Goal: Task Accomplishment & Management: Complete application form

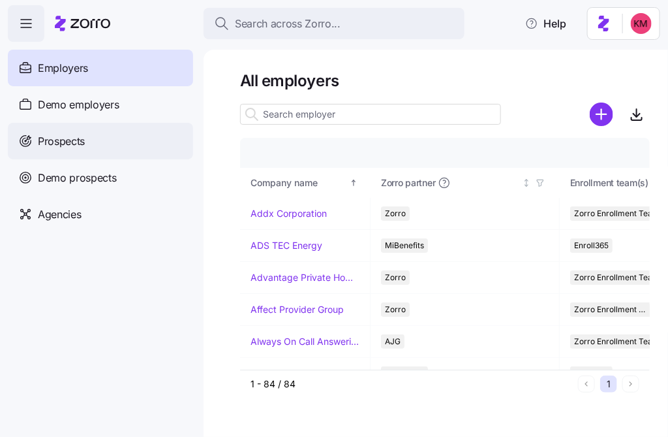
click at [109, 133] on div "Prospects" at bounding box center [100, 141] width 185 height 37
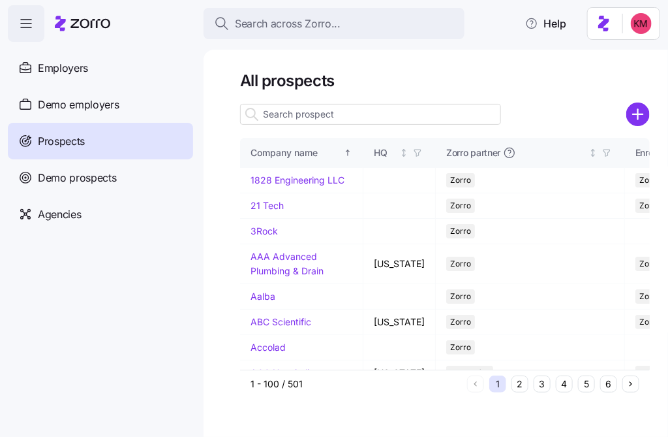
click at [638, 112] on icon "add icon" at bounding box center [638, 115] width 0 height 10
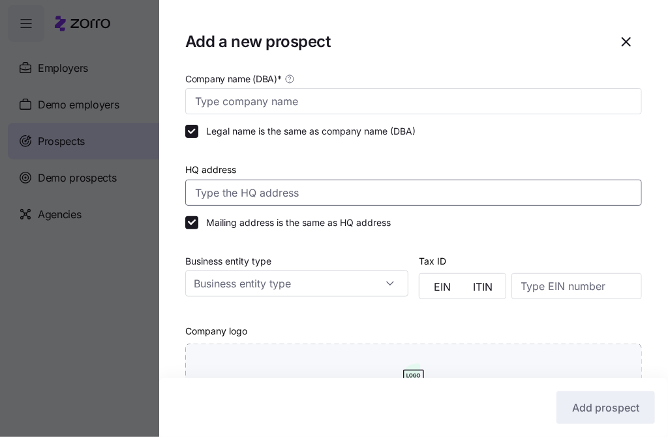
click at [334, 185] on input "HQ address" at bounding box center [413, 192] width 457 height 26
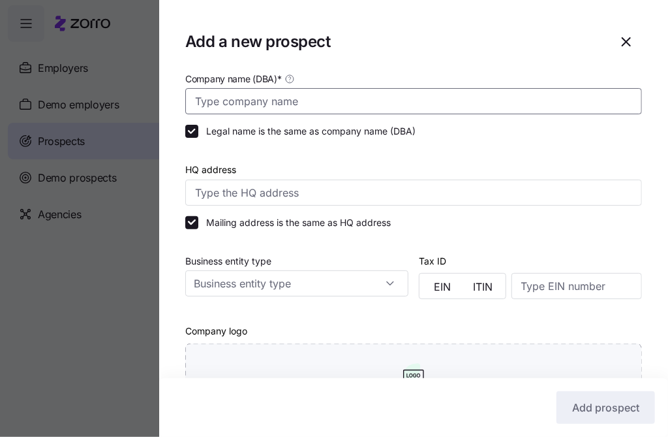
click at [317, 108] on input "Company name (DBA) *" at bounding box center [413, 101] width 457 height 26
paste input "Native"
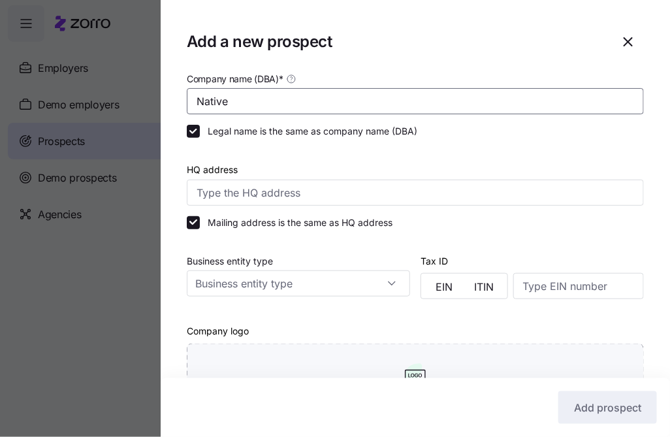
type input "Native"
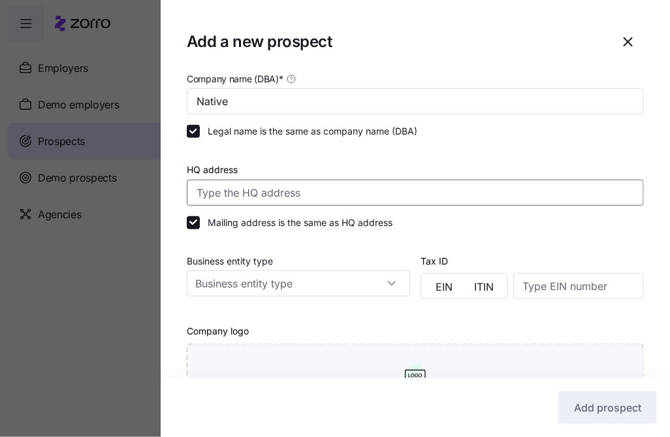
click at [299, 192] on input "HQ address" at bounding box center [415, 192] width 457 height 26
paste input "[STREET_ADDRESS]"
type input "[STREET_ADDRESS]"
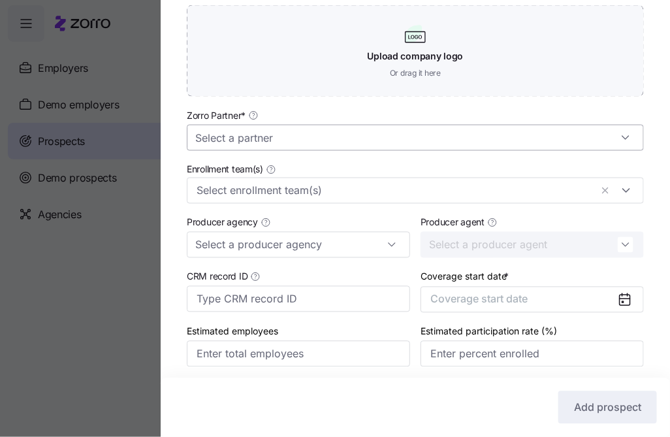
scroll to position [340, 0]
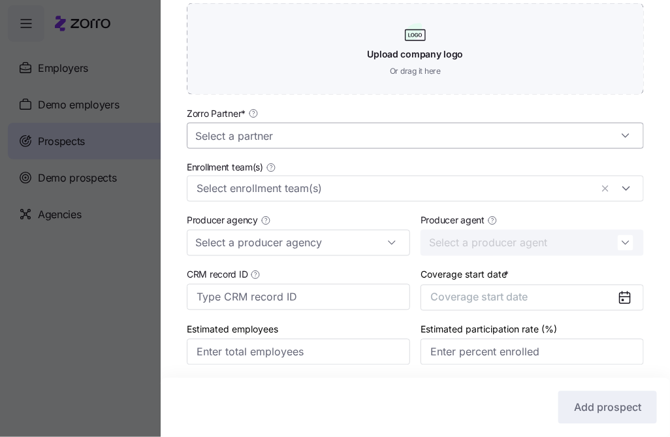
click at [422, 140] on input "Zorro Partner *" at bounding box center [415, 136] width 457 height 26
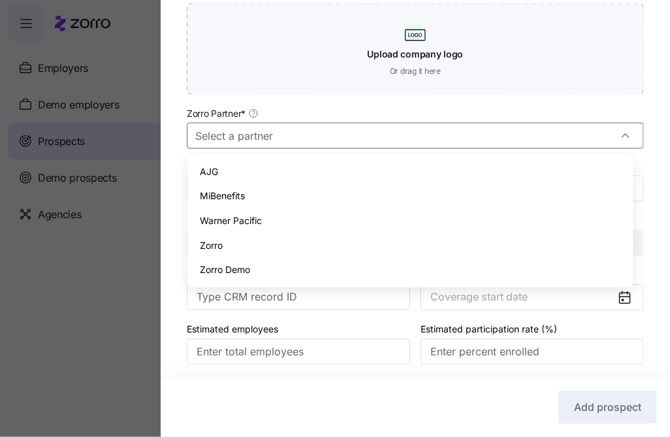
click at [326, 245] on div "Zorro" at bounding box center [410, 245] width 435 height 25
type input "Zorro"
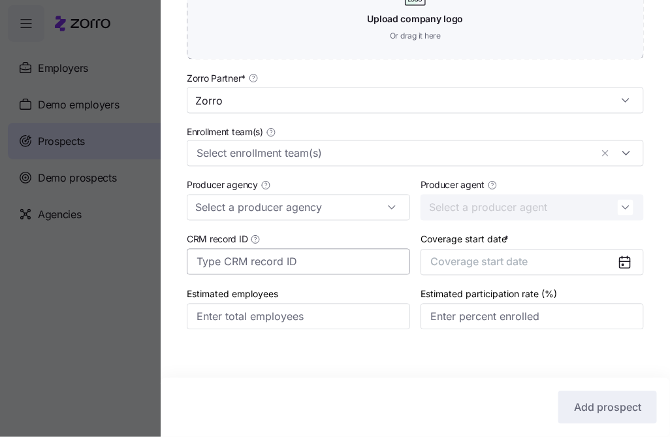
scroll to position [384, 0]
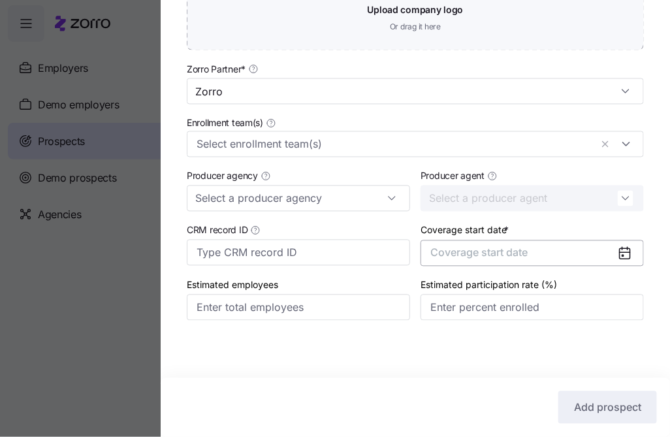
click at [476, 247] on span "Coverage start date" at bounding box center [478, 252] width 97 height 13
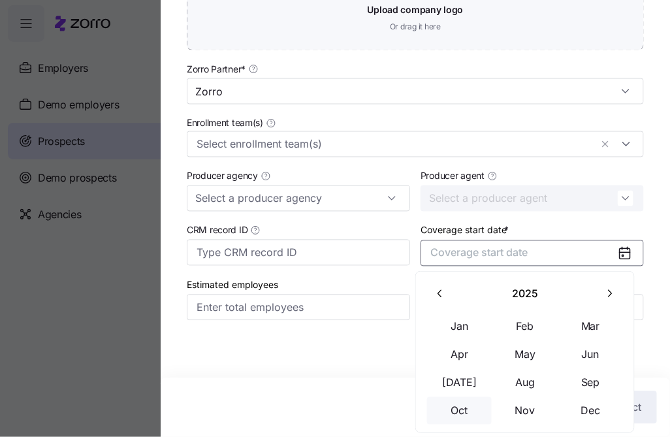
click at [458, 410] on button "Oct" at bounding box center [459, 410] width 65 height 27
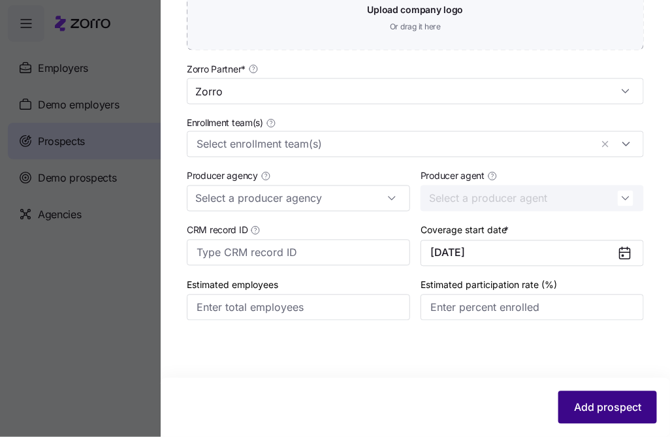
click at [595, 399] on span "Add prospect" at bounding box center [607, 407] width 67 height 16
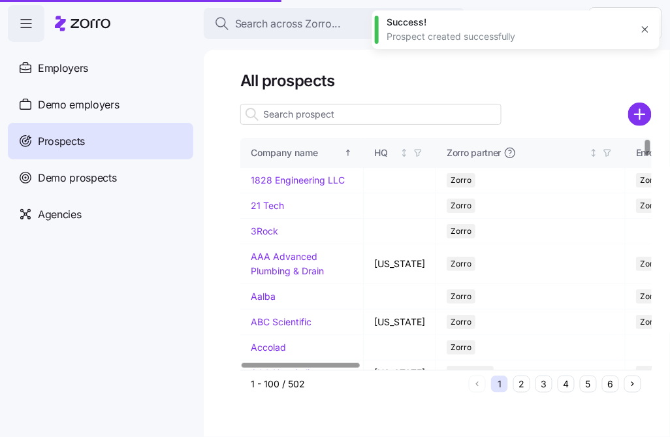
click at [545, 385] on button "3" at bounding box center [543, 383] width 17 height 17
click at [544, 381] on button "3" at bounding box center [543, 383] width 17 height 17
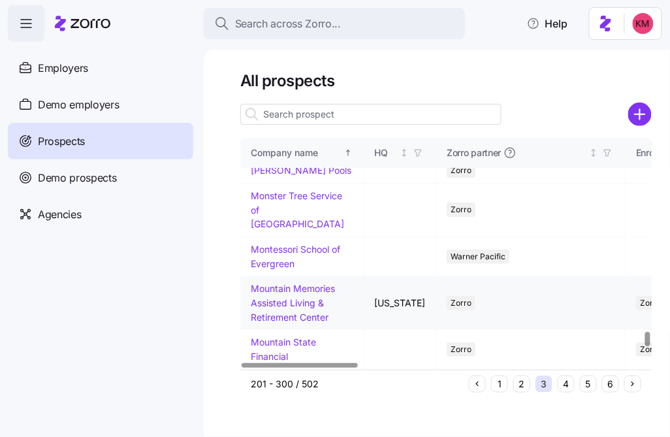
scroll to position [3281, 0]
click at [571, 384] on button "4" at bounding box center [565, 383] width 17 height 17
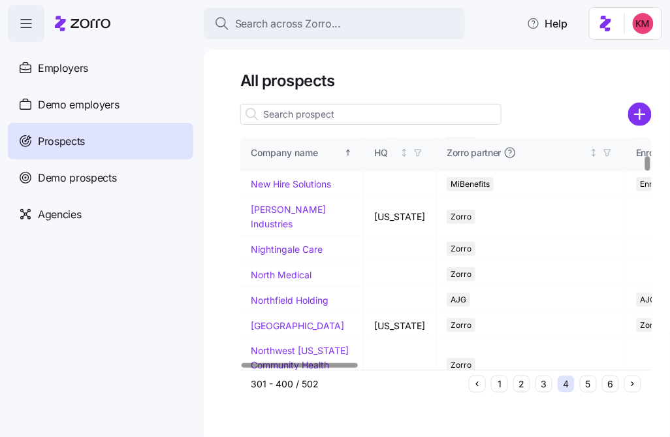
scroll to position [256, 0]
click at [264, 164] on link "Native" at bounding box center [265, 158] width 28 height 11
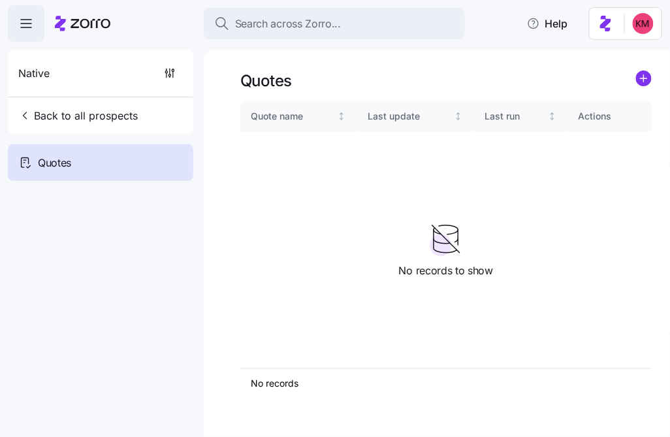
click at [636, 82] on icon "add icon" at bounding box center [644, 78] width 16 height 16
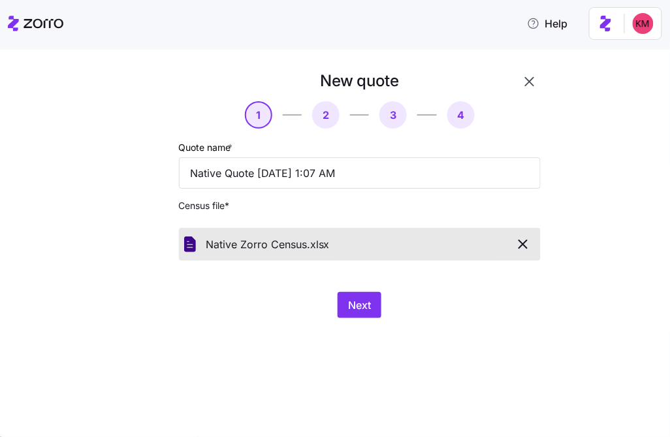
click at [382, 307] on div "Next" at bounding box center [360, 305] width 362 height 26
click at [365, 309] on span "Next" at bounding box center [359, 305] width 23 height 16
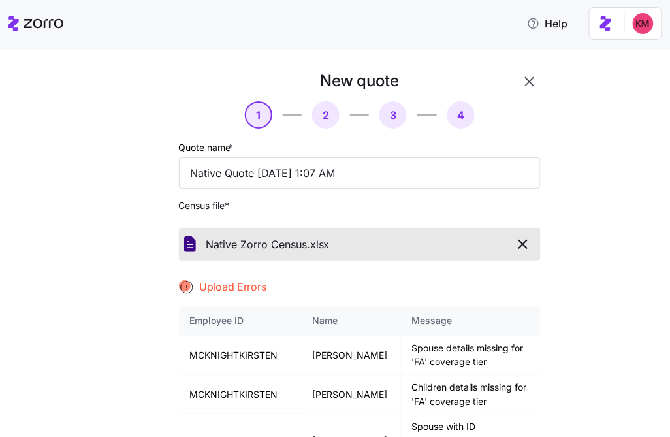
click at [524, 245] on icon "button" at bounding box center [523, 244] width 16 height 16
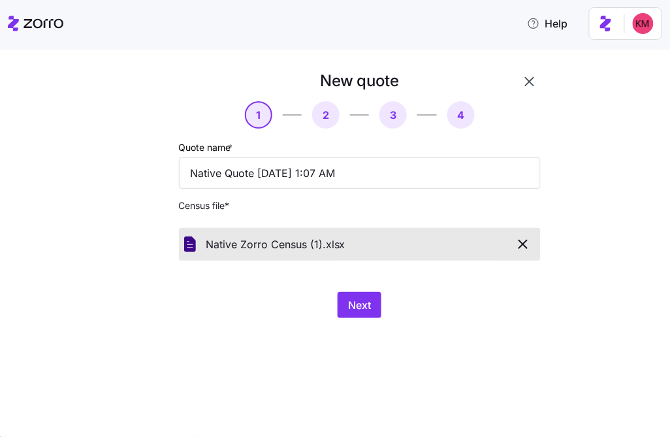
click at [320, 315] on div "Next" at bounding box center [360, 305] width 362 height 26
click at [355, 310] on span "Next" at bounding box center [359, 305] width 23 height 16
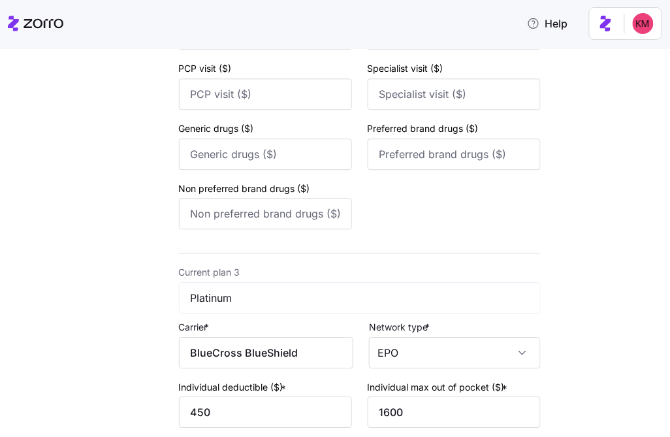
scroll to position [958, 0]
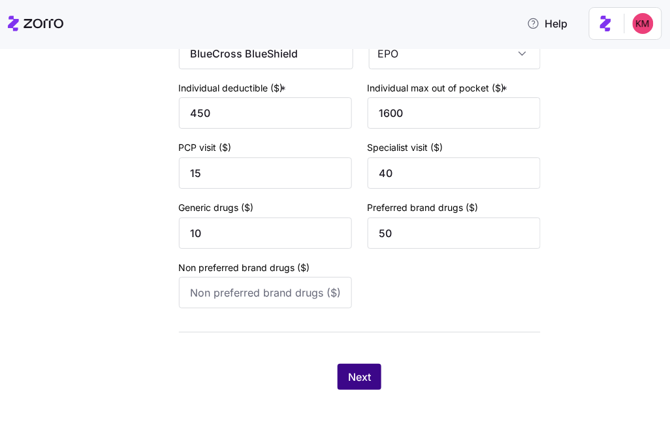
click at [369, 374] on button "Next" at bounding box center [359, 377] width 44 height 26
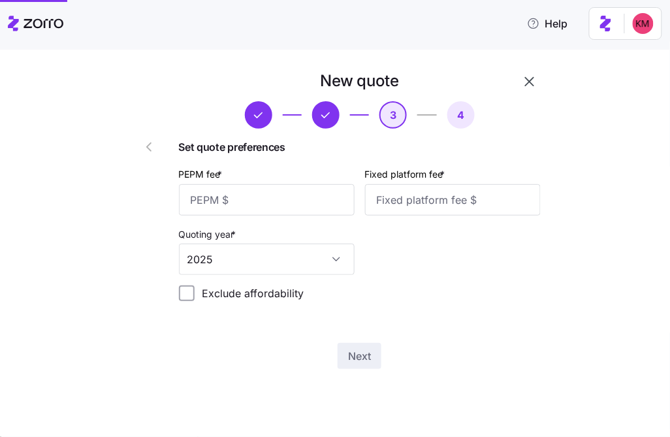
scroll to position [0, 0]
click at [278, 194] on input "PEPM fee *" at bounding box center [267, 199] width 176 height 31
type input "25"
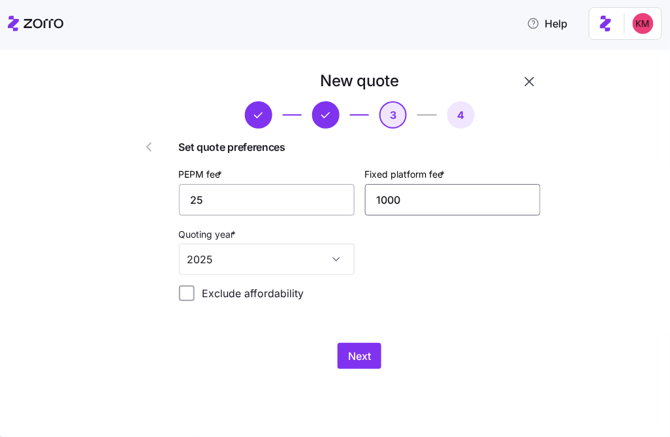
type input "1000"
click at [359, 367] on button "Next" at bounding box center [359, 356] width 44 height 26
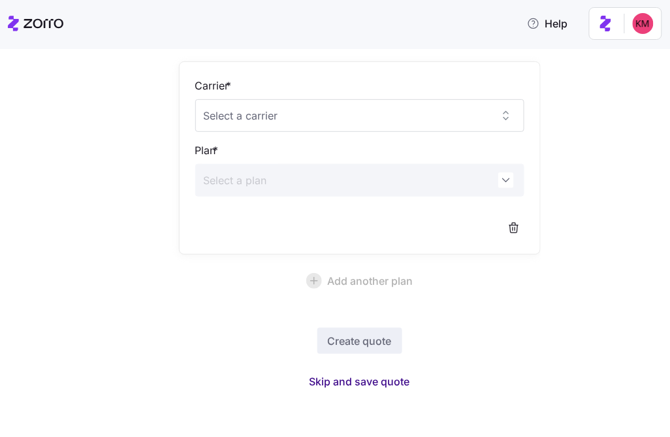
click at [345, 385] on span "Skip and save quote" at bounding box center [359, 381] width 101 height 16
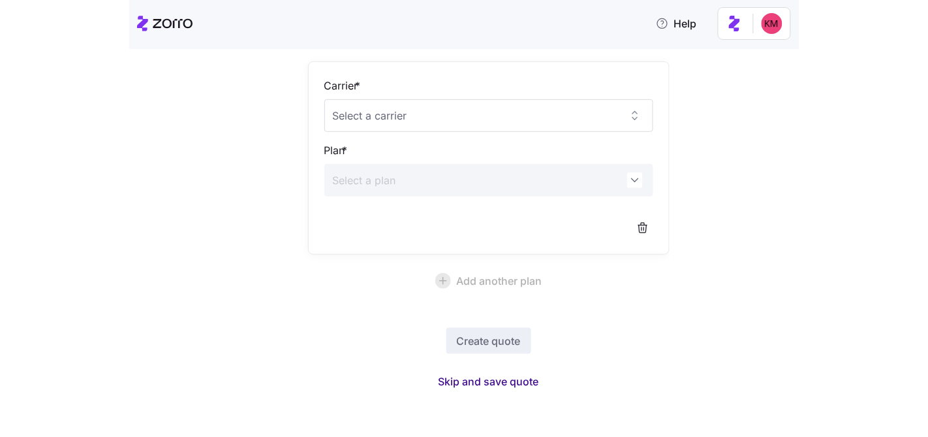
scroll to position [86, 0]
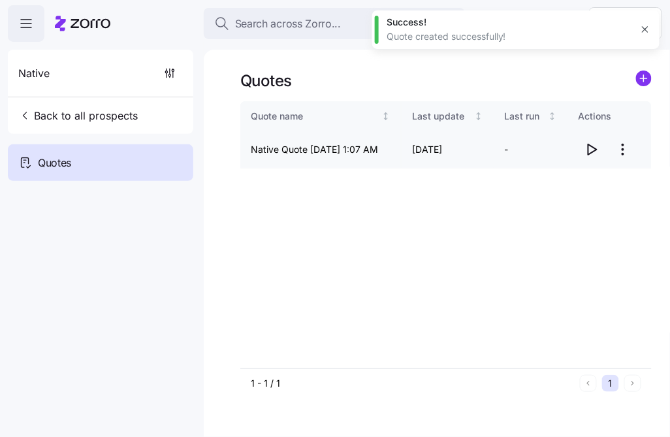
click at [593, 144] on icon "button" at bounding box center [592, 150] width 16 height 16
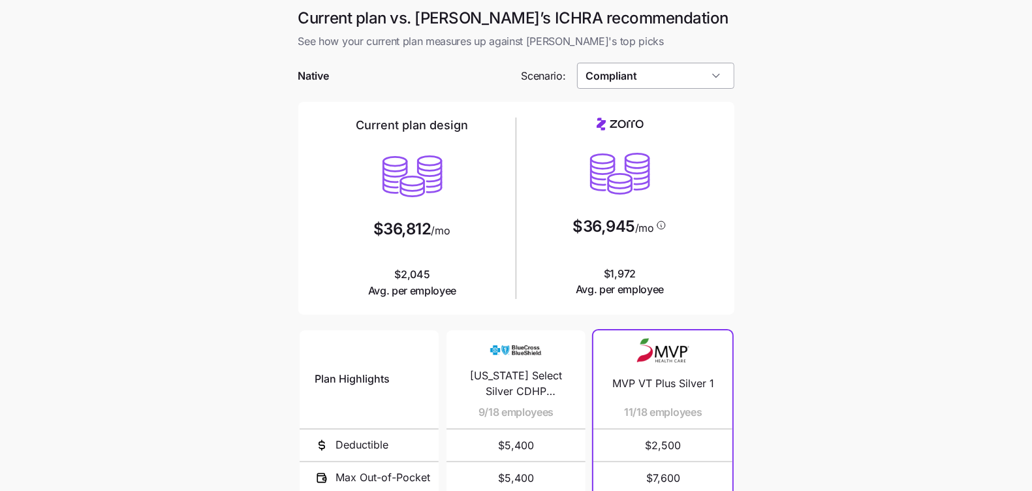
click at [651, 73] on input "Compliant" at bounding box center [655, 76] width 157 height 26
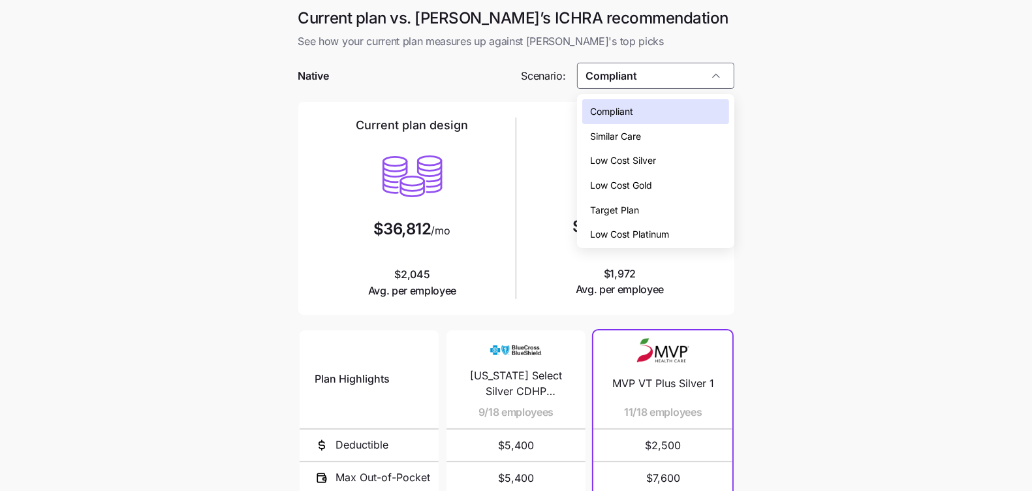
click at [660, 161] on div "Low Cost Silver" at bounding box center [655, 160] width 146 height 25
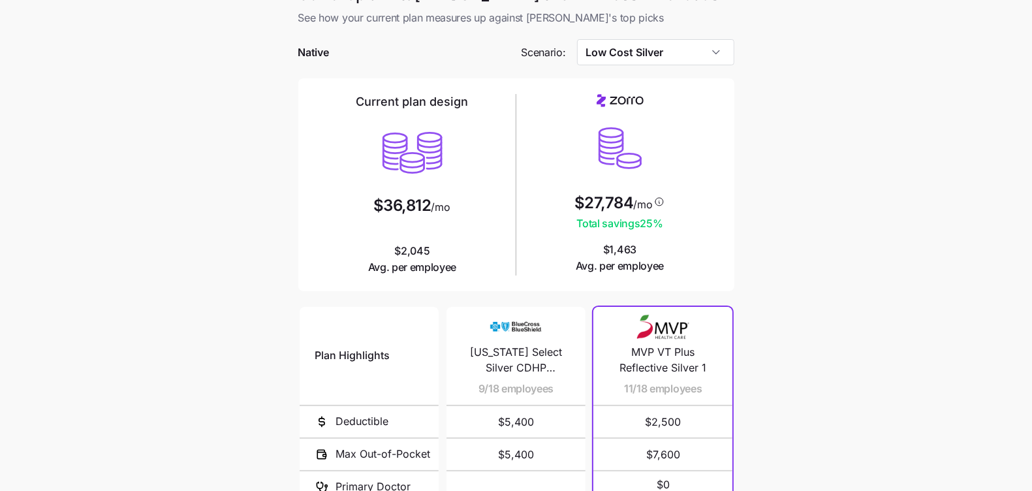
scroll to position [24, 0]
click at [680, 66] on div at bounding box center [516, 71] width 436 height 13
click at [677, 57] on input "Low Cost Silver" at bounding box center [655, 52] width 157 height 26
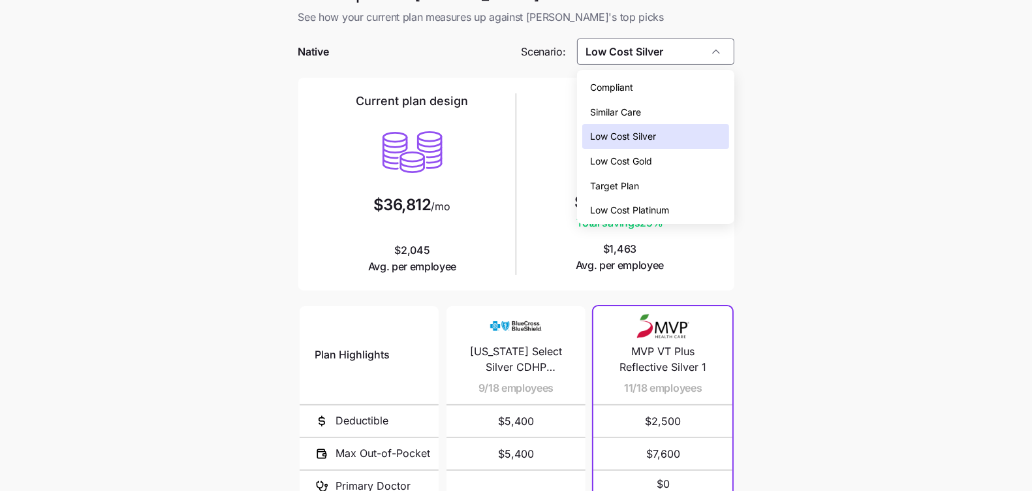
click at [676, 160] on div "Low Cost Gold" at bounding box center [655, 161] width 146 height 25
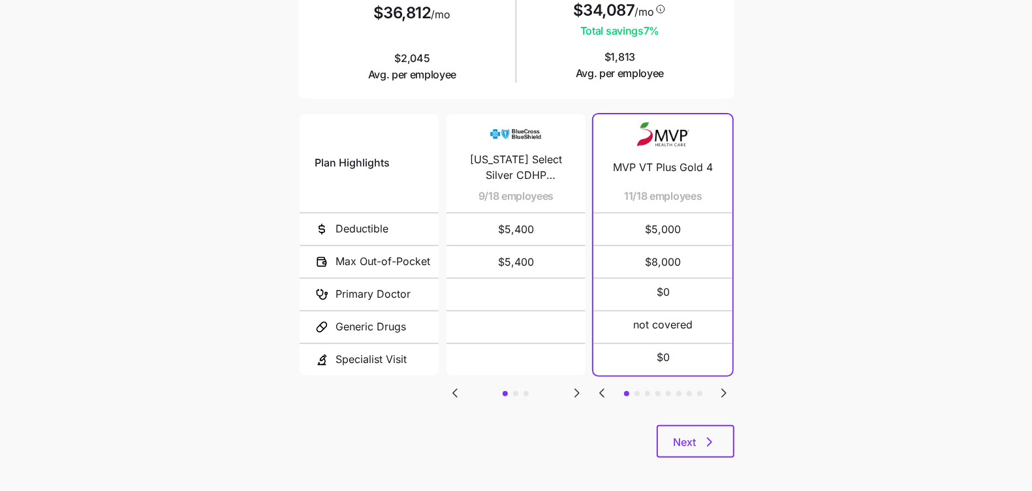
scroll to position [221, 0]
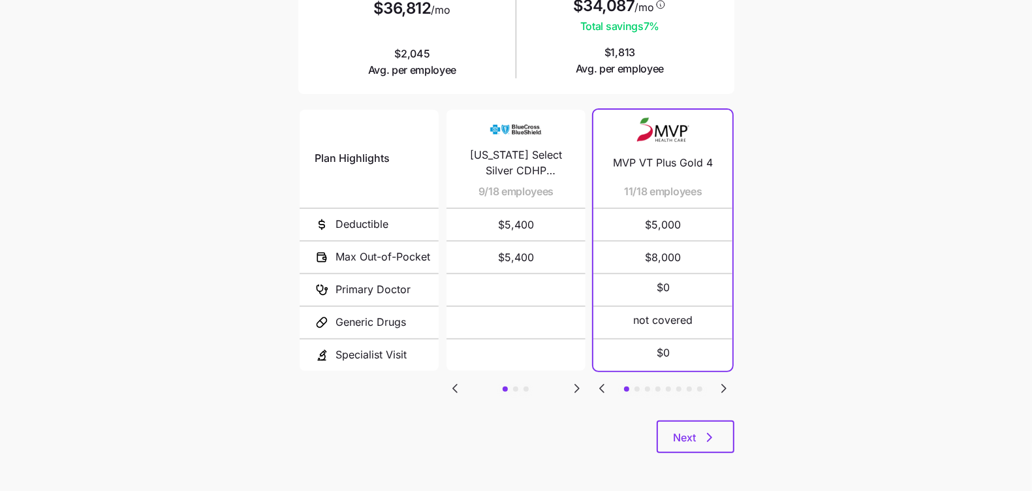
click at [573, 383] on icon "Go to next slide" at bounding box center [577, 389] width 16 height 16
click at [575, 381] on icon "Go to next slide" at bounding box center [577, 389] width 16 height 16
click at [457, 384] on icon "Go to previous slide" at bounding box center [455, 389] width 16 height 16
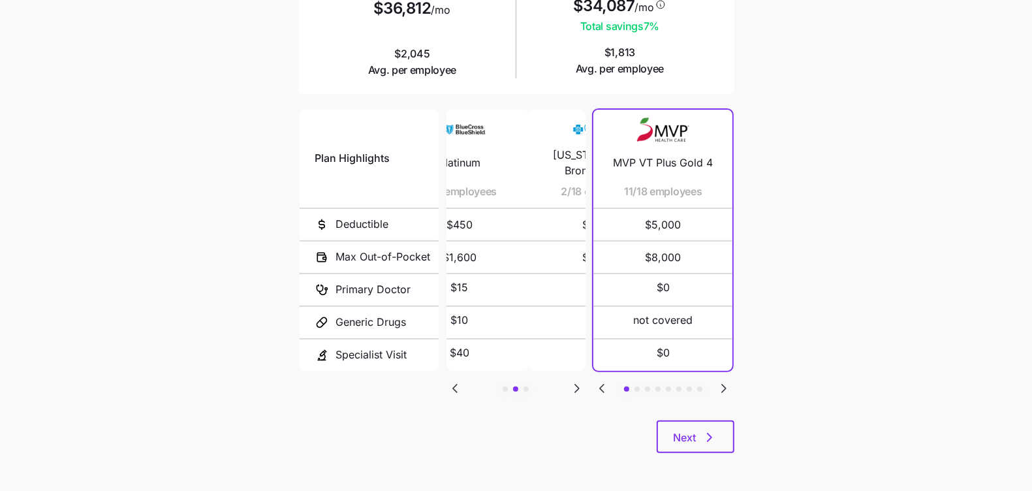
click at [457, 384] on icon "Go to previous slide" at bounding box center [455, 389] width 16 height 16
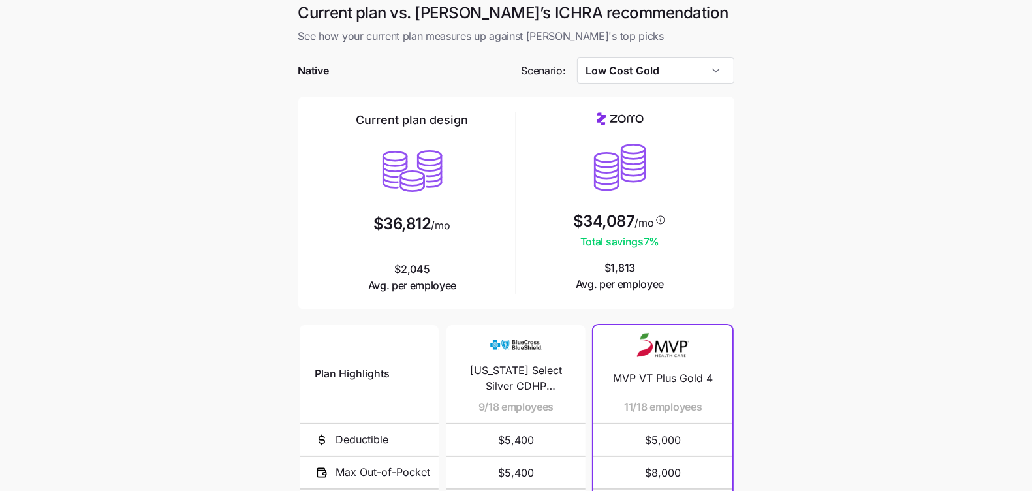
scroll to position [5, 0]
click at [709, 75] on input "Low Cost Gold" at bounding box center [655, 71] width 157 height 26
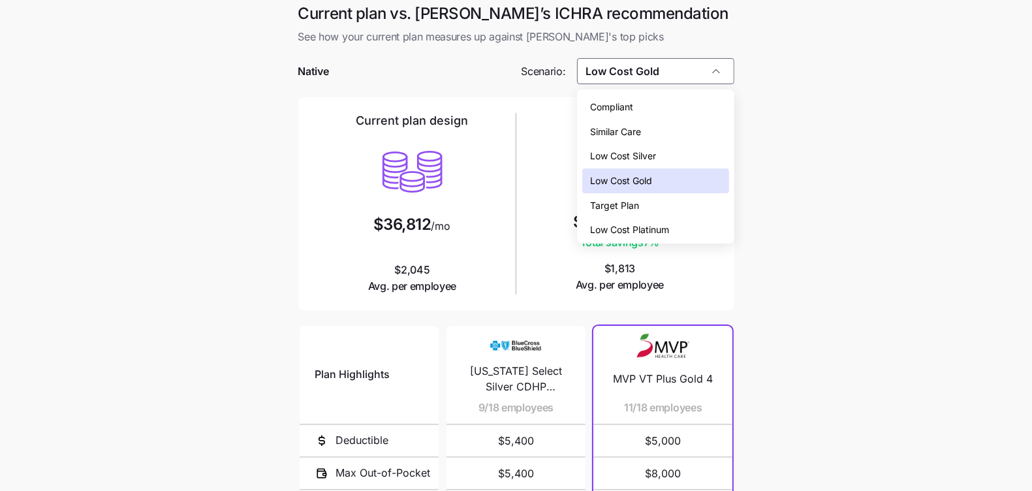
click at [678, 202] on div "Target Plan" at bounding box center [655, 205] width 146 height 25
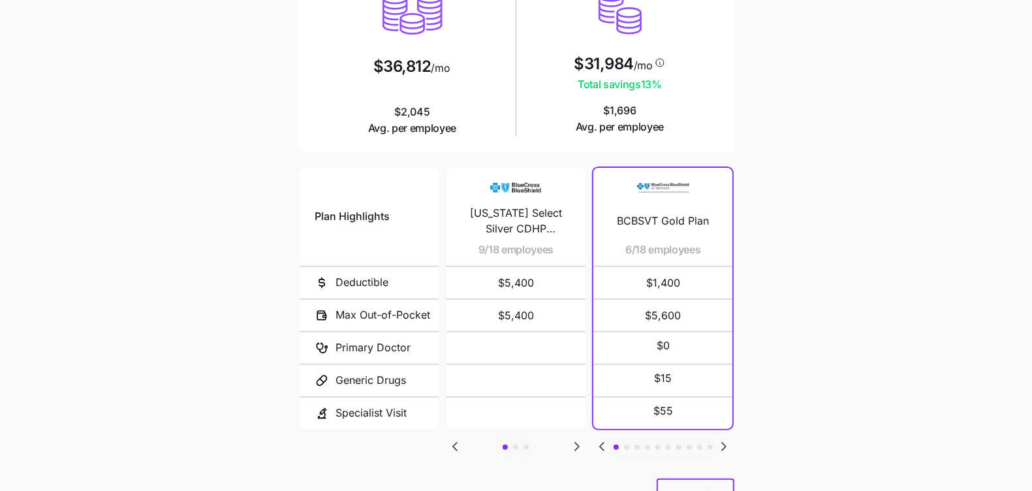
scroll to position [189, 0]
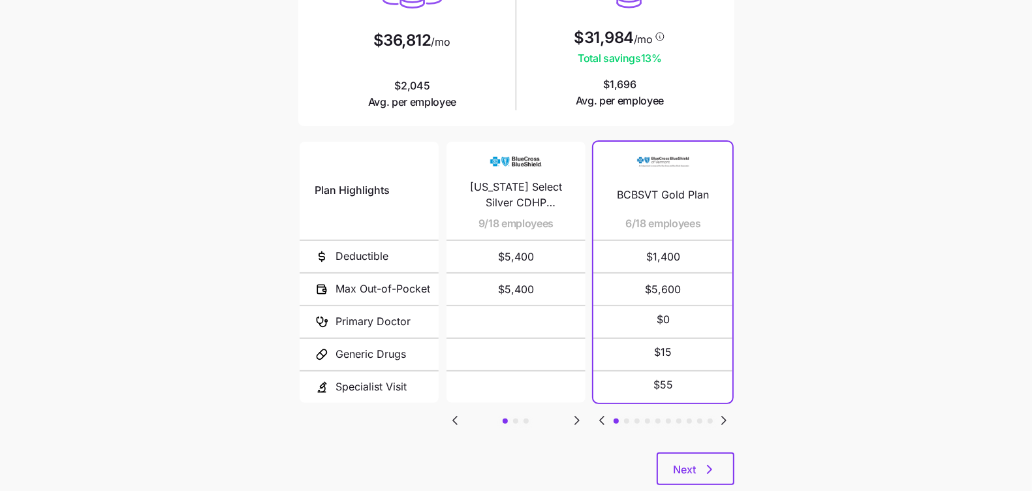
click at [733, 420] on div "Plan Highlights Deductible Max Out-of-Pocket Primary Doctor Generic Drugs Speci…" at bounding box center [516, 295] width 436 height 313
click at [730, 419] on icon "Go to next slide" at bounding box center [724, 421] width 16 height 16
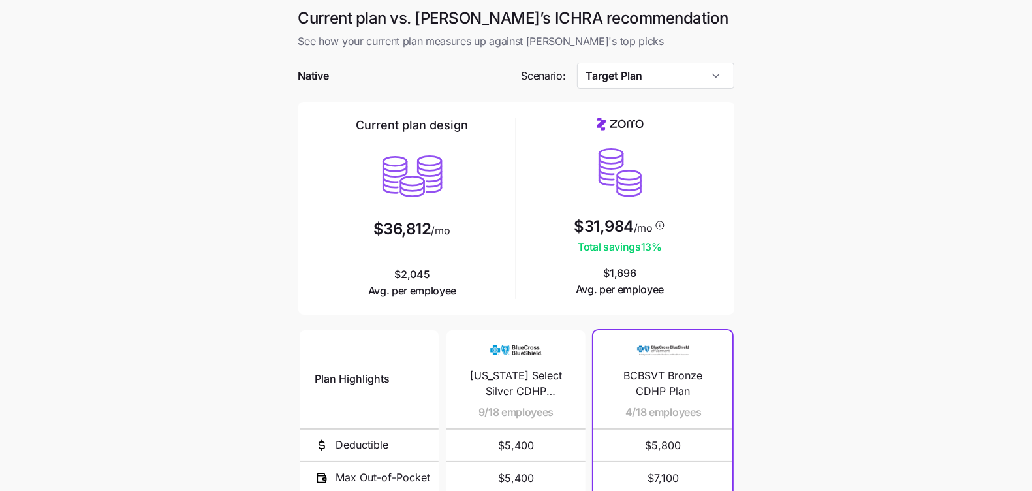
scroll to position [0, 0]
click at [684, 77] on input "Target Plan" at bounding box center [655, 76] width 157 height 26
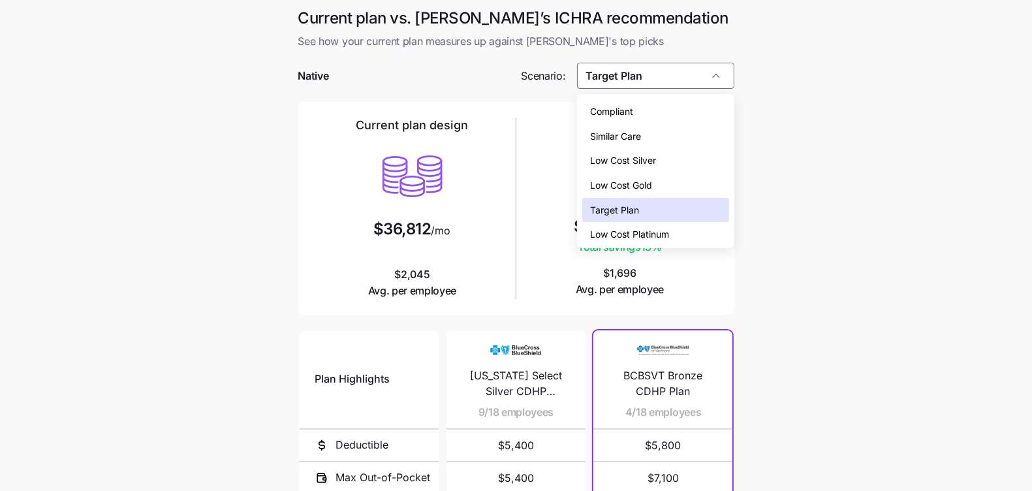
click at [638, 140] on span "Similar Care" at bounding box center [615, 136] width 51 height 14
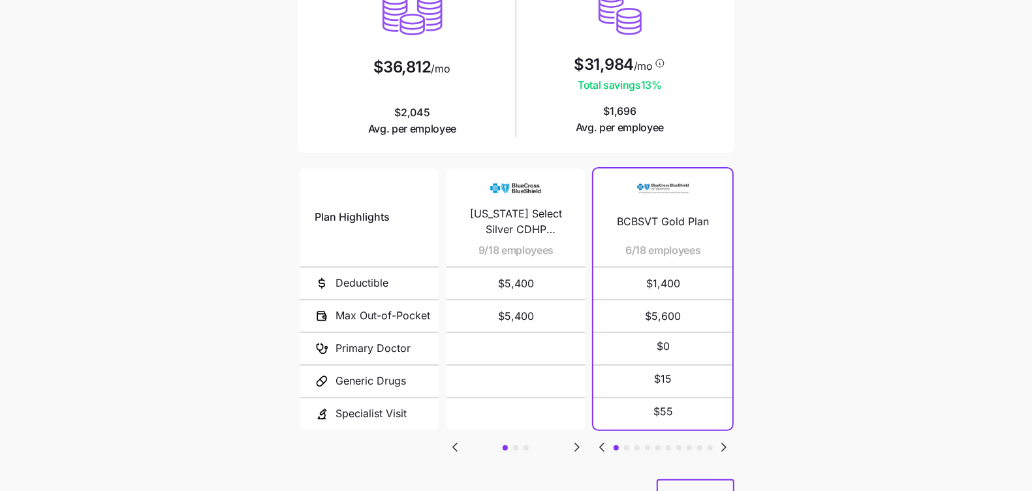
scroll to position [200, 0]
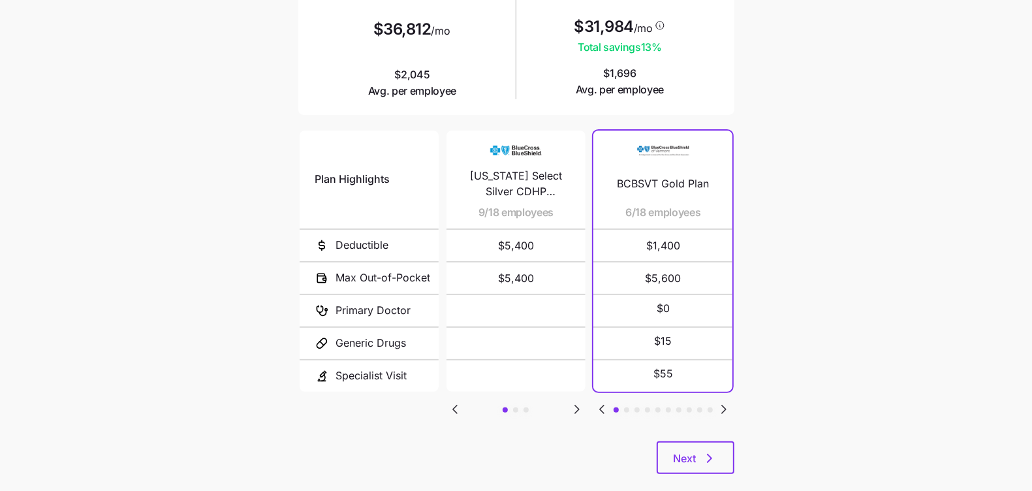
click at [728, 406] on icon "Go to next slide" at bounding box center [724, 409] width 16 height 16
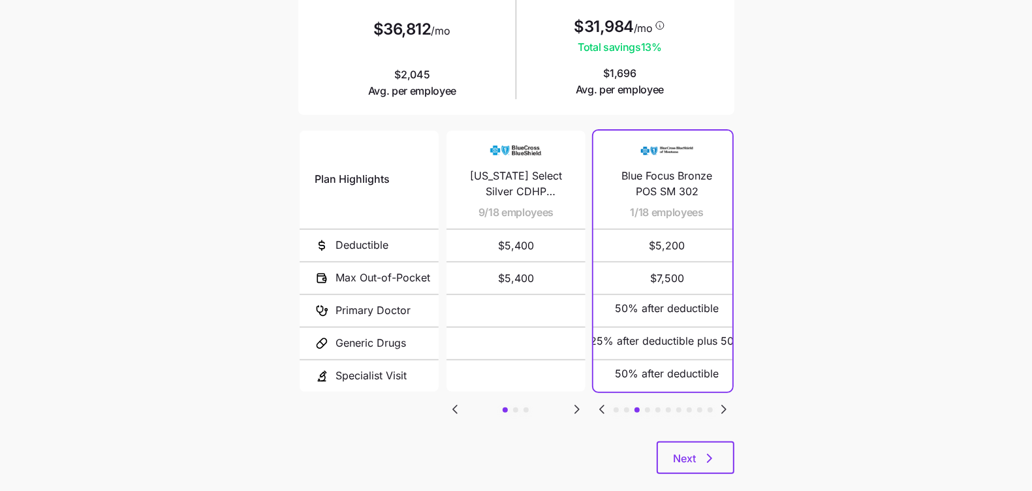
click at [728, 406] on icon "Go to next slide" at bounding box center [724, 409] width 16 height 16
click at [728, 405] on icon "Go to next slide" at bounding box center [724, 409] width 16 height 16
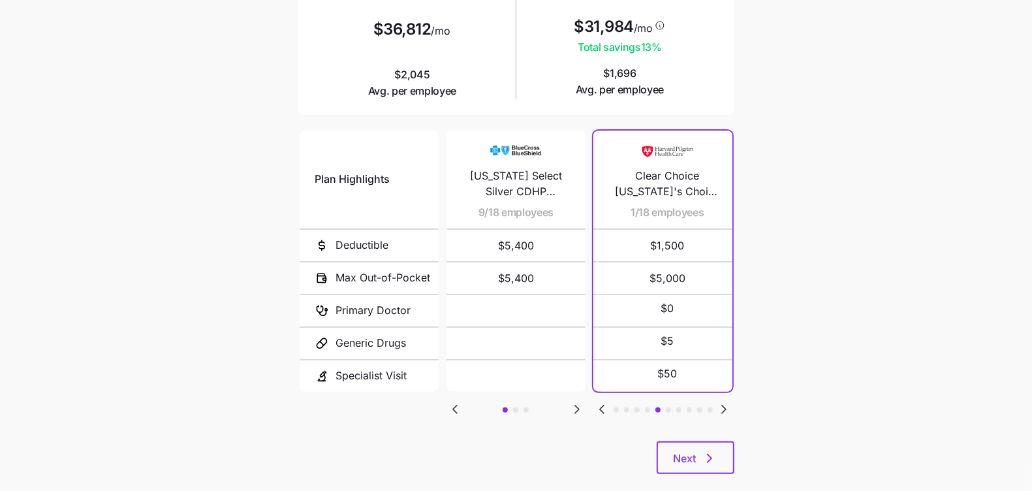
click at [728, 405] on icon "Go to next slide" at bounding box center [724, 409] width 16 height 16
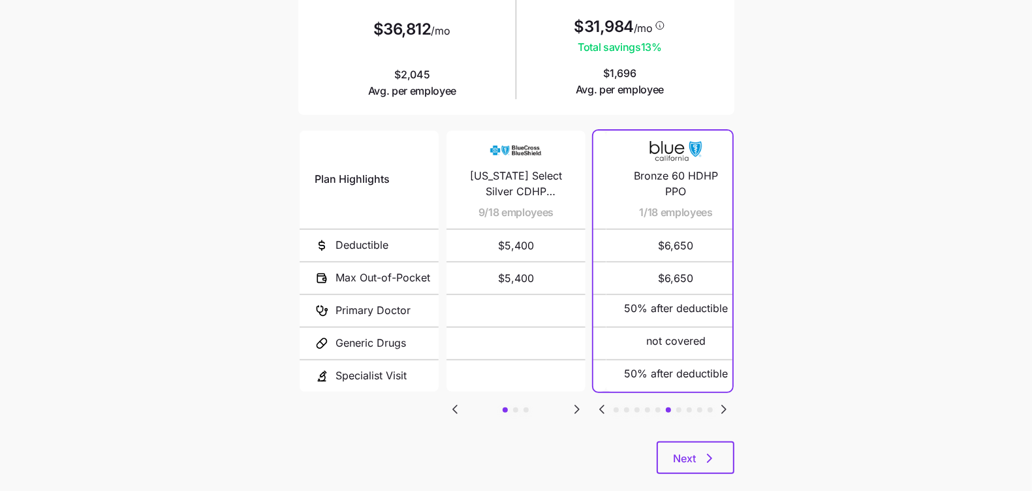
click at [728, 405] on icon "Go to next slide" at bounding box center [724, 409] width 16 height 16
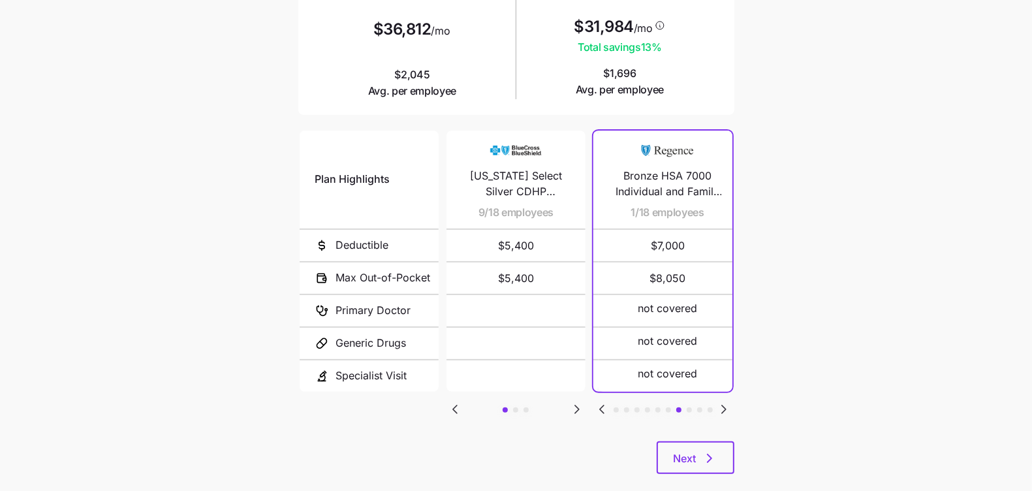
click at [728, 405] on icon "Go to next slide" at bounding box center [724, 409] width 16 height 16
click at [602, 405] on icon "Go to previous slide" at bounding box center [602, 409] width 4 height 8
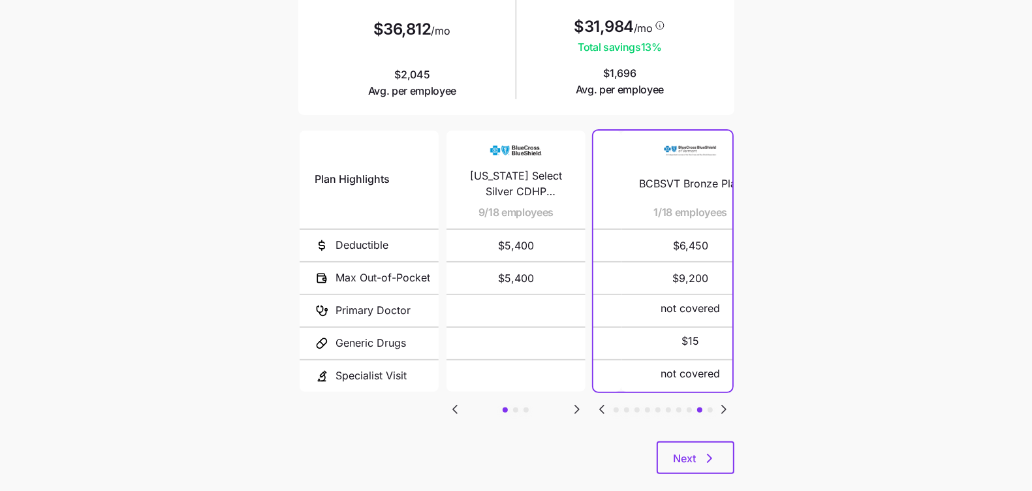
click at [602, 405] on icon "Go to previous slide" at bounding box center [602, 409] width 4 height 8
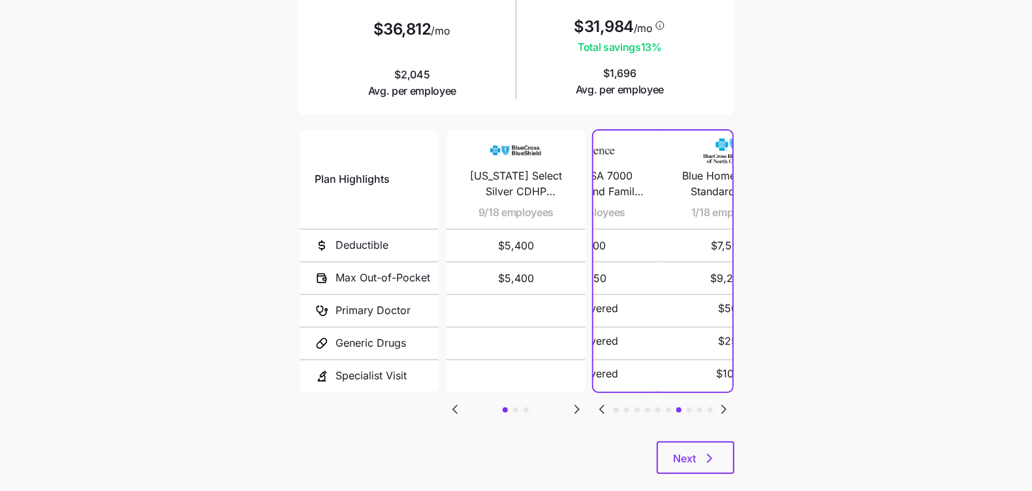
click at [602, 405] on icon "Go to previous slide" at bounding box center [602, 409] width 4 height 8
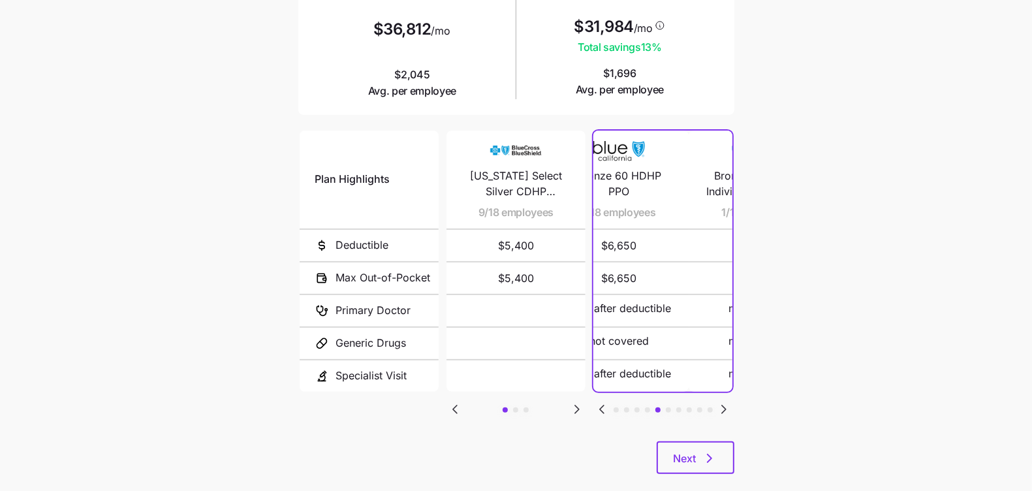
click at [602, 405] on icon "Go to previous slide" at bounding box center [602, 409] width 4 height 8
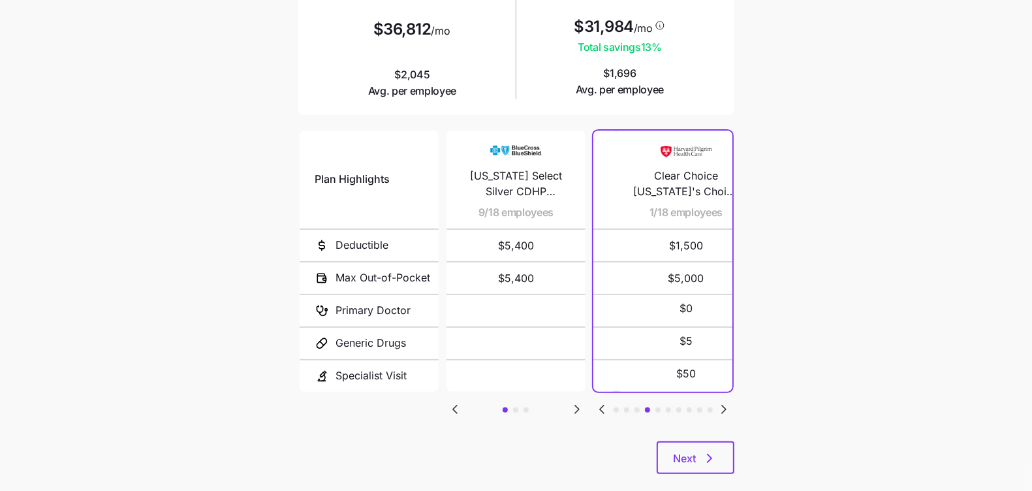
click at [602, 405] on icon "Go to previous slide" at bounding box center [602, 409] width 4 height 8
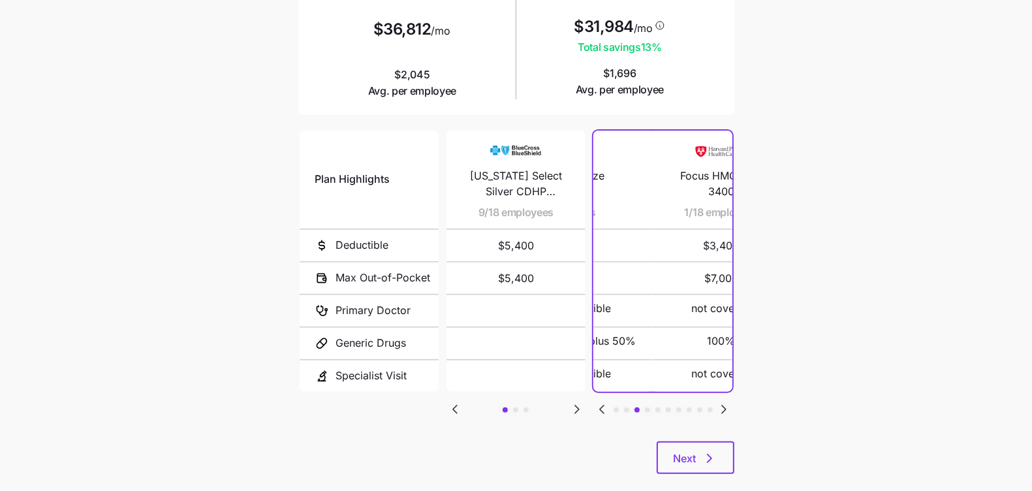
click at [602, 405] on icon "Go to previous slide" at bounding box center [602, 409] width 4 height 8
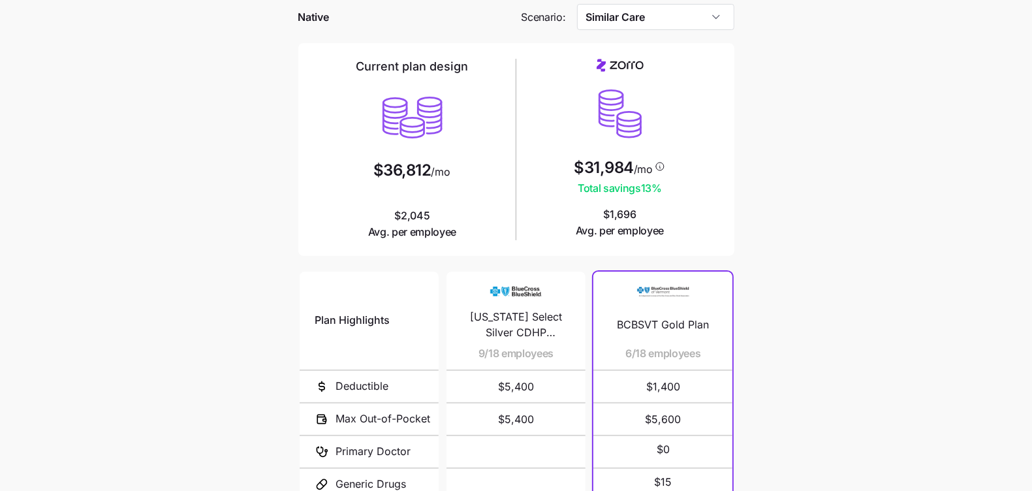
scroll to position [0, 0]
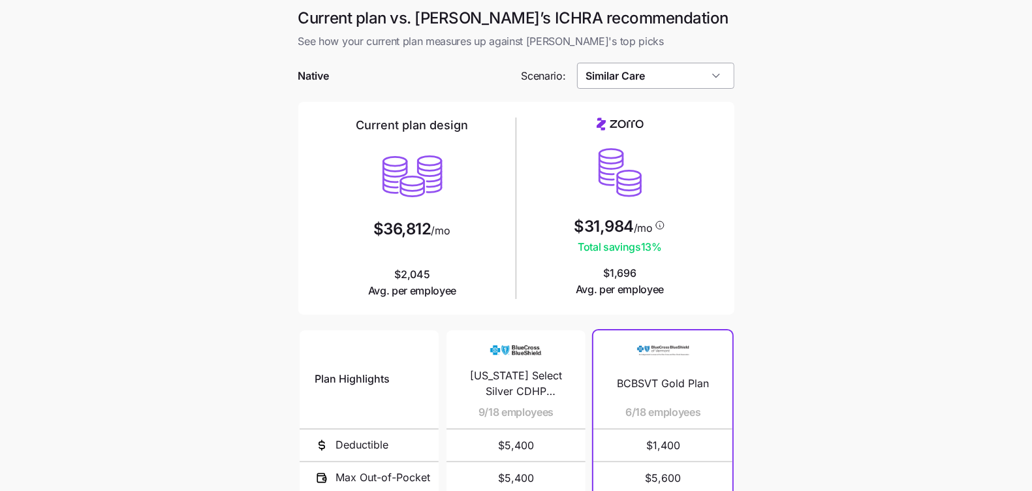
click at [676, 70] on input "Similar Care" at bounding box center [655, 76] width 157 height 26
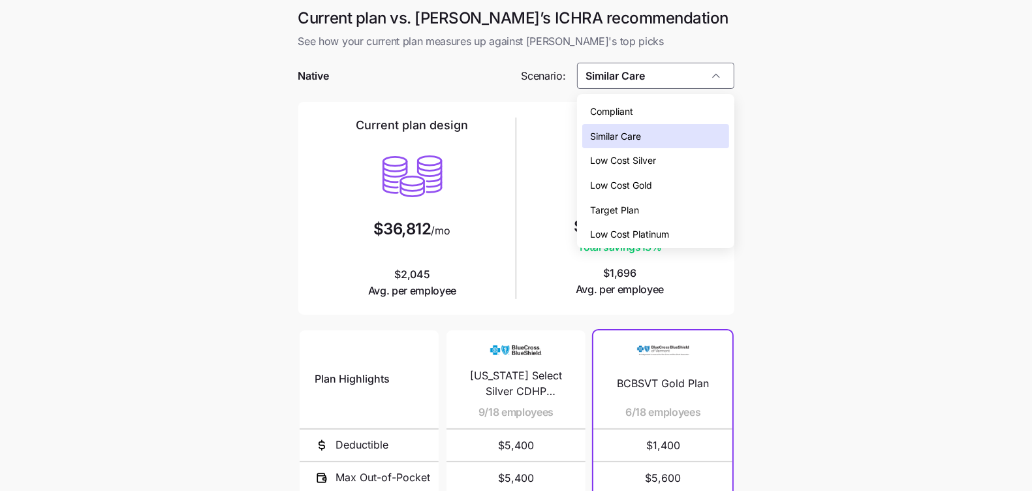
click at [684, 164] on div "Low Cost Silver" at bounding box center [655, 160] width 146 height 25
type input "Low Cost Silver"
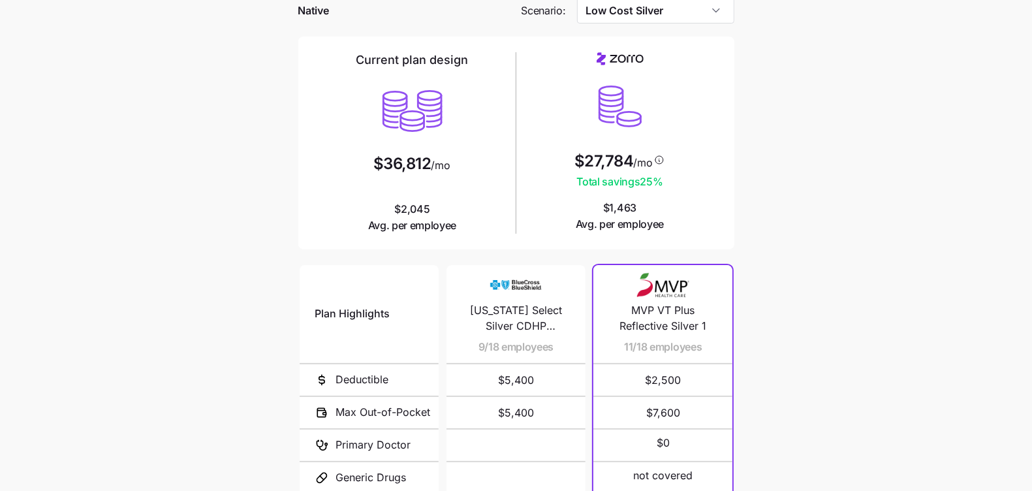
scroll to position [221, 0]
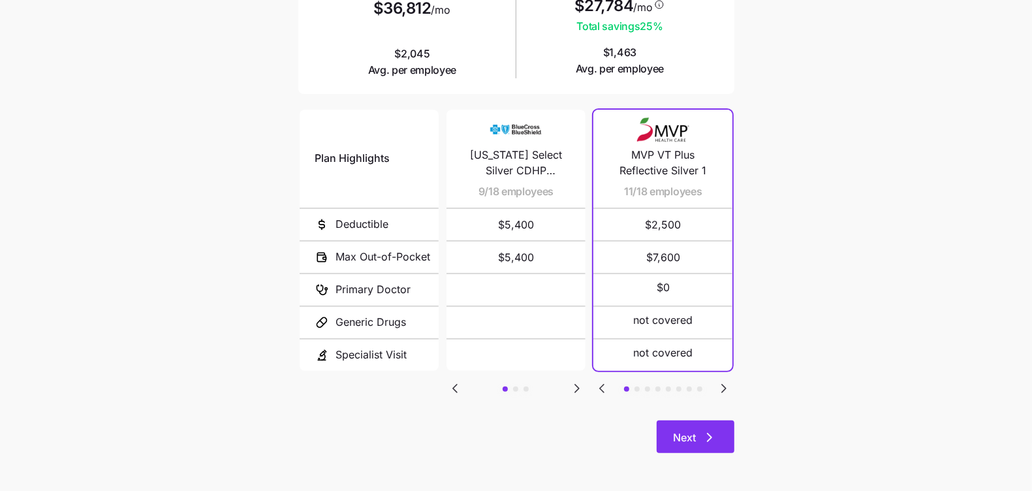
click at [678, 439] on span "Next" at bounding box center [685, 437] width 23 height 16
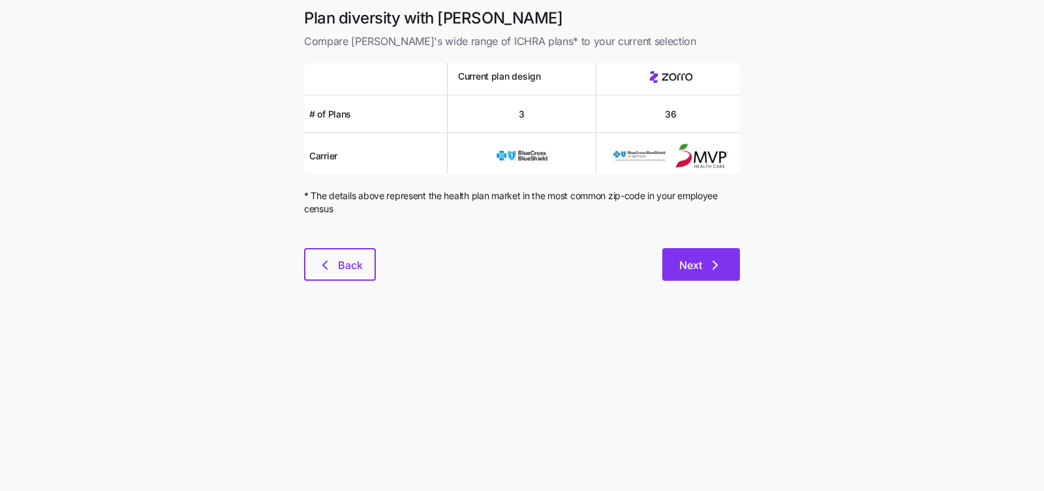
drag, startPoint x: 710, startPoint y: 241, endPoint x: 711, endPoint y: 252, distance: 11.2
click at [710, 241] on div at bounding box center [522, 240] width 436 height 16
click at [708, 264] on icon "button" at bounding box center [716, 265] width 16 height 16
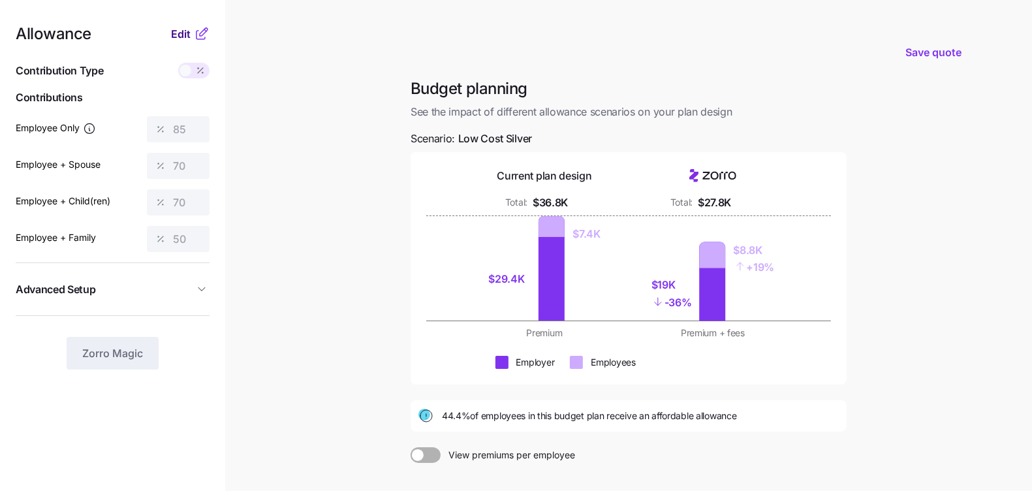
click at [183, 29] on span "Edit" at bounding box center [181, 34] width 20 height 16
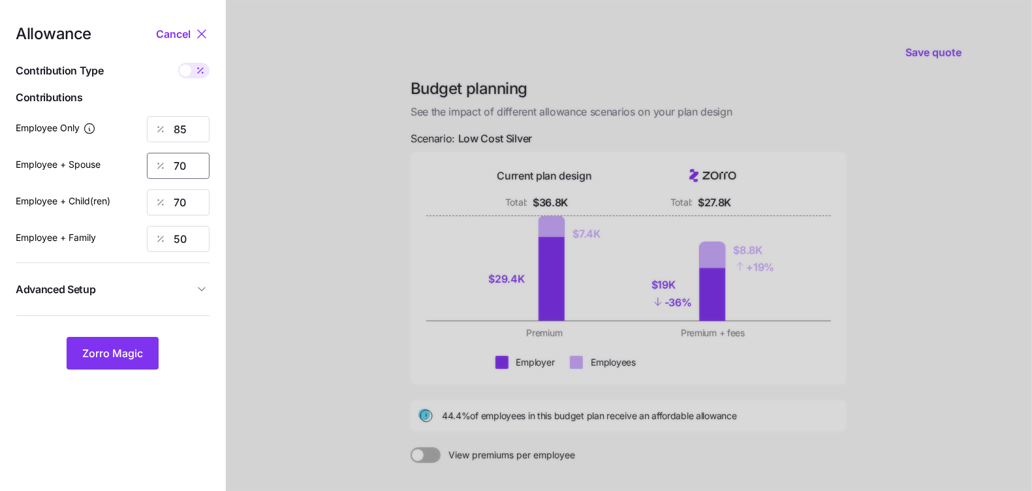
click at [192, 156] on input "70" at bounding box center [178, 166] width 63 height 26
type input "80"
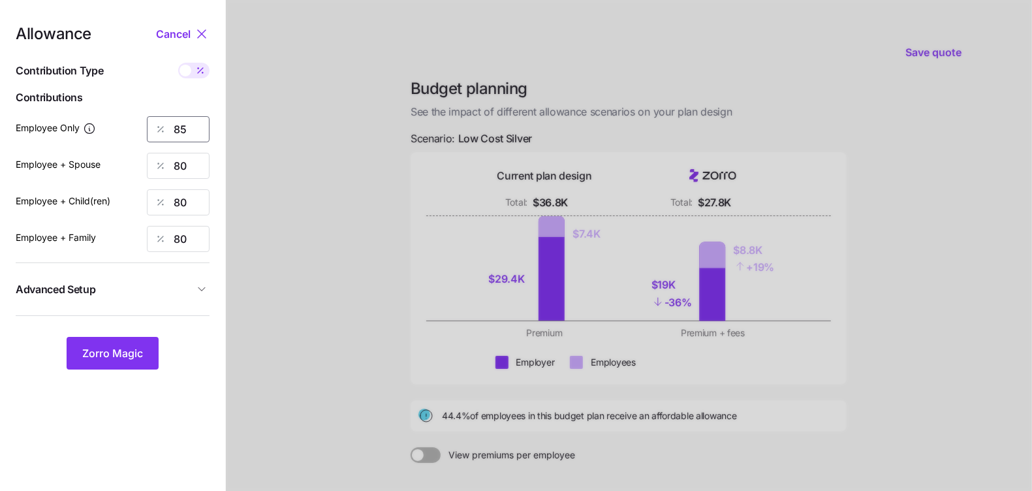
click at [202, 119] on input "85" at bounding box center [178, 129] width 63 height 26
type input "80"
click at [121, 284] on span "Advanced Setup" at bounding box center [105, 289] width 178 height 16
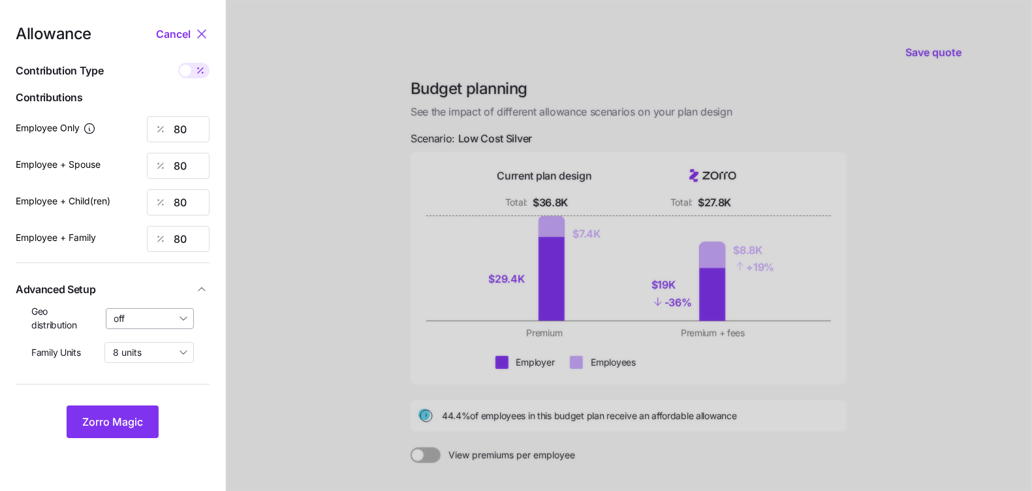
click at [133, 319] on input "off" at bounding box center [150, 318] width 89 height 21
click at [140, 394] on span "By state (8)" at bounding box center [143, 394] width 50 height 14
type input "By state (8)"
click at [126, 412] on button "Zorro Magic" at bounding box center [113, 421] width 92 height 33
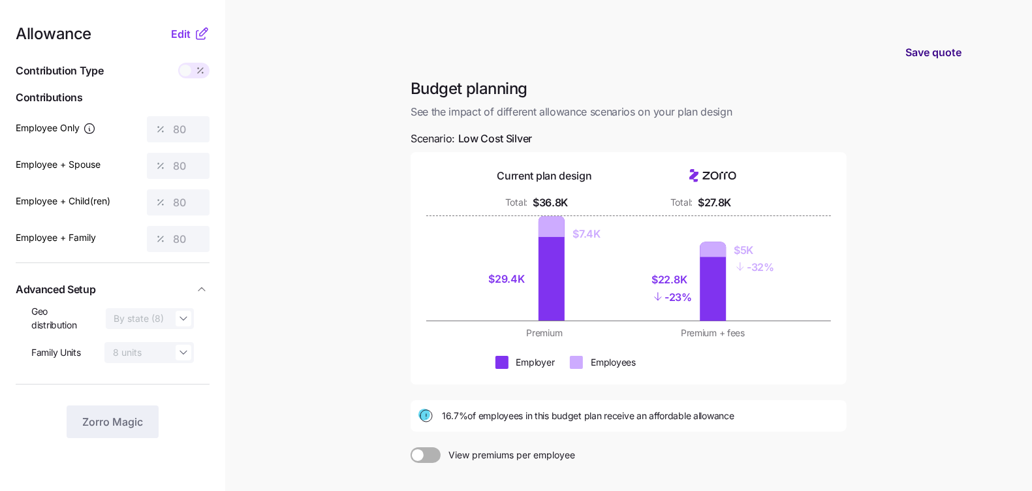
click at [934, 35] on button "Save quote" at bounding box center [933, 52] width 77 height 37
